Goal: Task Accomplishment & Management: Use online tool/utility

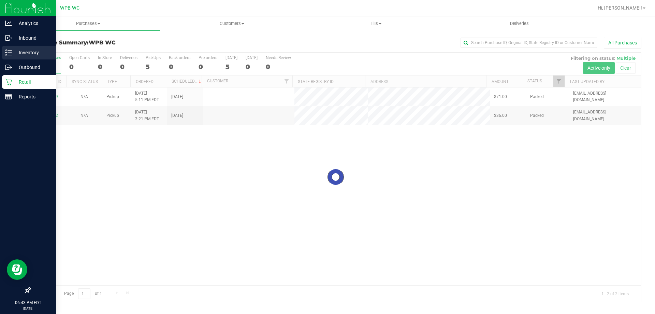
click at [16, 53] on p "Inventory" at bounding box center [32, 52] width 41 height 8
click at [15, 53] on p "Inventory" at bounding box center [32, 52] width 41 height 8
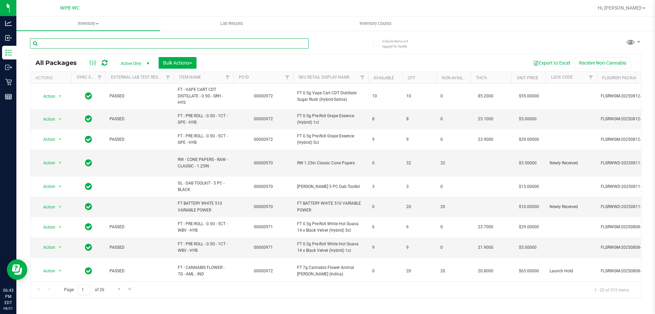
click at [96, 44] on input "text" at bounding box center [169, 43] width 279 height 10
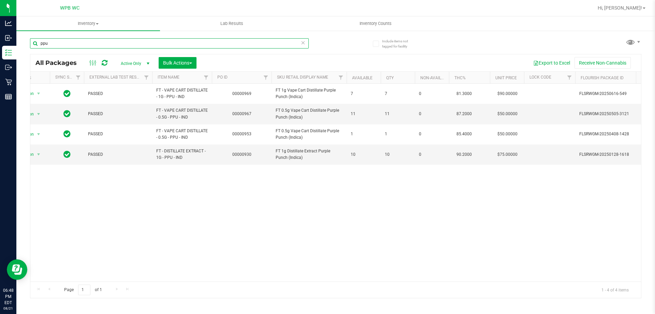
scroll to position [0, 22]
click at [288, 116] on span "FT 0.5g Vape Cart Distillate Purple Punch (Indica)" at bounding box center [308, 113] width 67 height 13
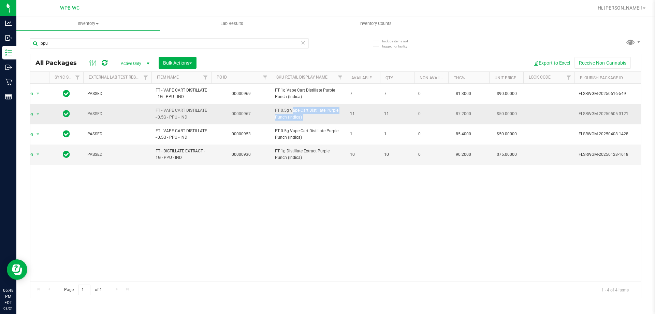
click at [288, 116] on span "FT 0.5g Vape Cart Distillate Purple Punch (Indica)" at bounding box center [308, 113] width 67 height 13
copy tr "FT 0.5g Vape Cart Distillate Purple Punch (Indica)"
click at [60, 49] on div "ppu" at bounding box center [169, 46] width 279 height 16
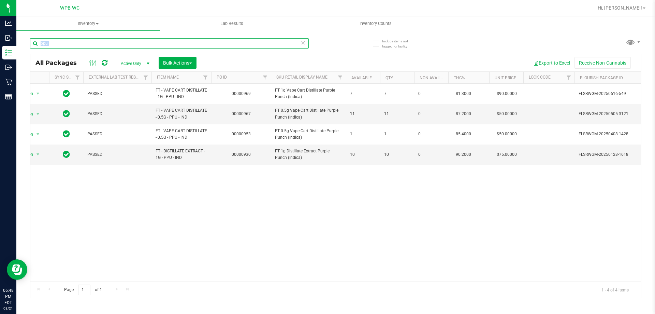
click at [62, 46] on input "ppu" at bounding box center [169, 43] width 279 height 10
paste input "FT 0.5g Vape Cart Distillate Purple Punch (Indica)"
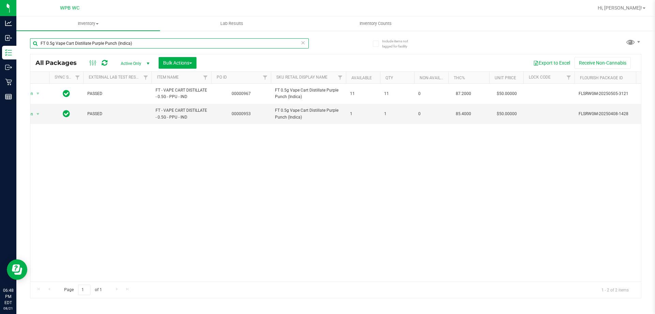
type input "FT 0.5g Vape Cart Distillate Purple Punch (Indica)"
drag, startPoint x: 165, startPoint y: 297, endPoint x: 171, endPoint y: 294, distance: 6.3
click at [165, 297] on div "All Packages Active Only Active Only Lab Samples Locked All External Internal B…" at bounding box center [335, 176] width 611 height 244
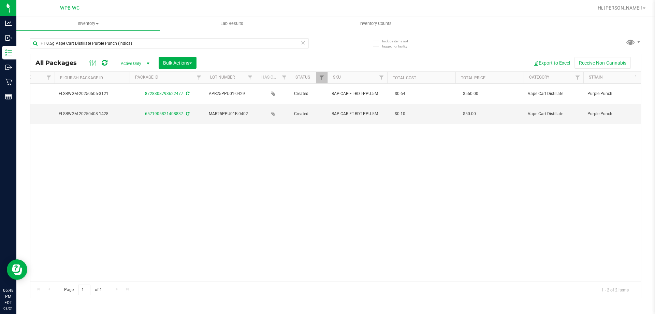
scroll to position [0, 942]
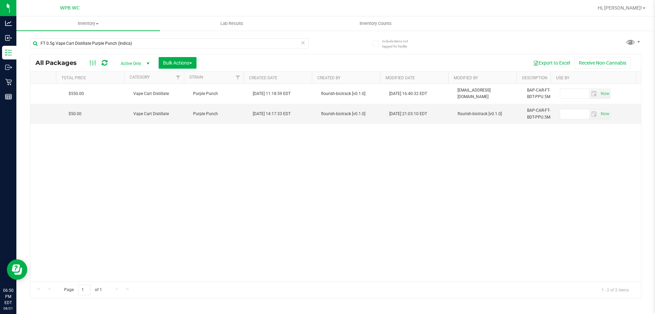
click at [129, 170] on div "Action Action Adjust qty Create package Edit attributes Global inventory Locate…" at bounding box center [335, 183] width 611 height 198
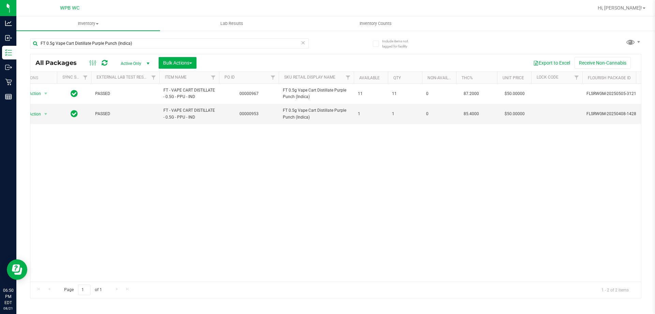
scroll to position [0, 0]
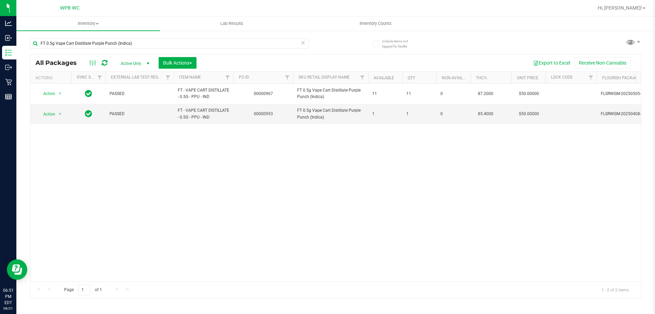
click at [352, 181] on div "Action Action Adjust qty Create package Edit attributes Global inventory Locate…" at bounding box center [335, 183] width 611 height 198
drag, startPoint x: 408, startPoint y: 162, endPoint x: 366, endPoint y: 163, distance: 42.3
click at [364, 173] on div "Action Action Adjust qty Create package Edit attributes Global inventory Locate…" at bounding box center [335, 183] width 611 height 198
click at [382, 146] on div "Action Action Adjust qty Create package Edit attributes Global inventory Locate…" at bounding box center [335, 183] width 611 height 198
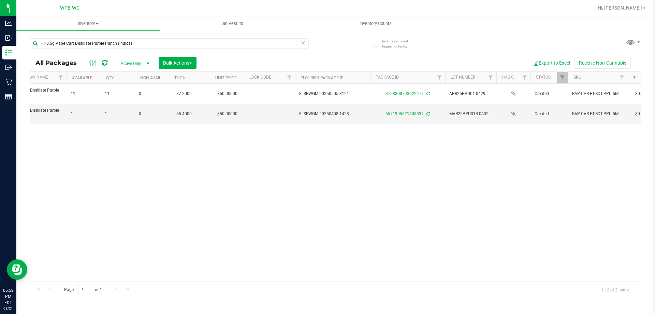
scroll to position [0, 310]
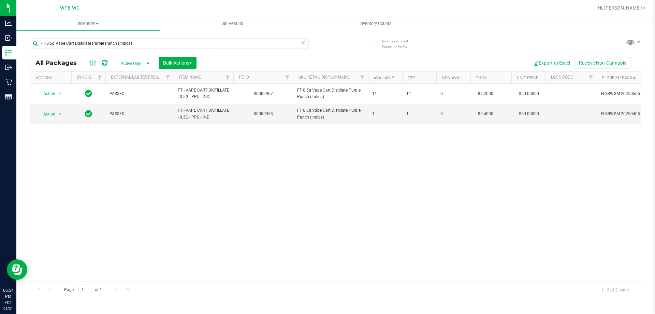
drag, startPoint x: 187, startPoint y: 271, endPoint x: 195, endPoint y: 273, distance: 8.8
click at [195, 273] on div "Action Action Adjust qty Create package Edit attributes Global inventory Locate…" at bounding box center [335, 183] width 611 height 198
click at [230, 221] on div "Action Action Adjust qty Create package Edit attributes Global inventory Locate…" at bounding box center [335, 183] width 611 height 198
